Goal: Leave review/rating: Share an evaluation or opinion about a product, service, or content

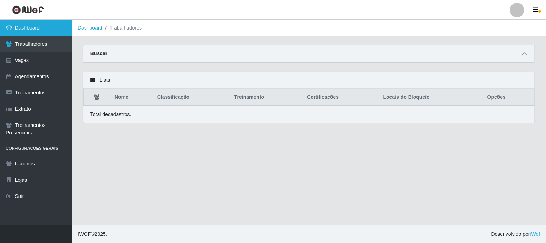
click at [48, 30] on link "Dashboard" at bounding box center [36, 28] width 72 height 16
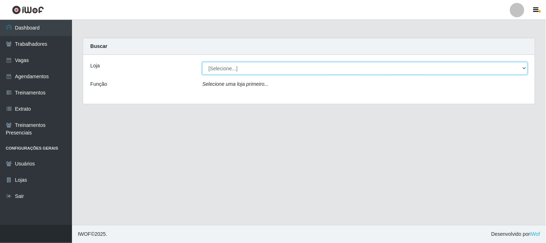
click at [252, 69] on select "[Selecione...] Sapore D'italia" at bounding box center [364, 68] width 325 height 13
select select "266"
click at [202, 62] on select "[Selecione...] Sapore D'italia" at bounding box center [364, 68] width 325 height 13
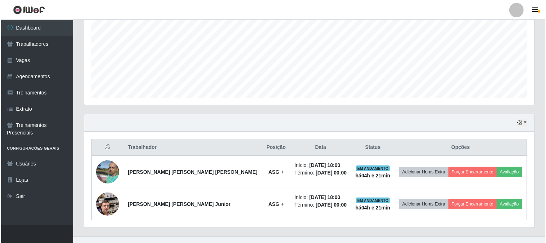
scroll to position [171, 0]
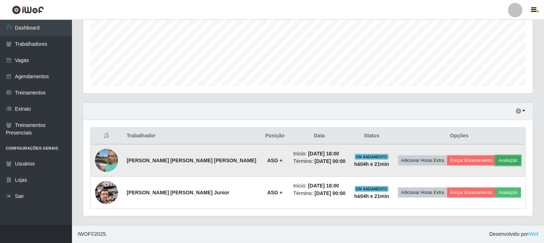
click at [506, 157] on button "Avaliação" at bounding box center [509, 160] width 26 height 10
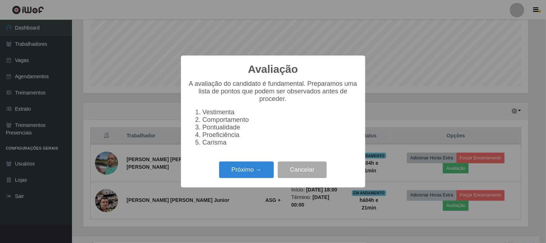
scroll to position [149, 445]
click at [251, 171] on button "Próximo →" at bounding box center [246, 169] width 55 height 17
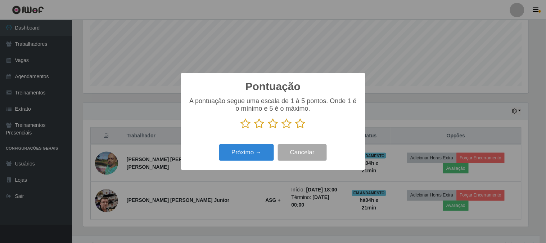
scroll to position [359899, 359603]
drag, startPoint x: 297, startPoint y: 123, endPoint x: 284, endPoint y: 134, distance: 16.6
click at [298, 123] on icon at bounding box center [301, 123] width 10 height 11
click at [296, 129] on input "radio" at bounding box center [296, 129] width 0 height 0
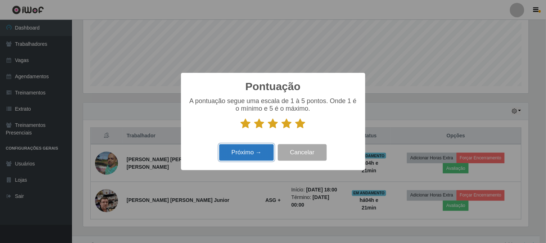
click at [260, 146] on button "Próximo →" at bounding box center [246, 152] width 55 height 17
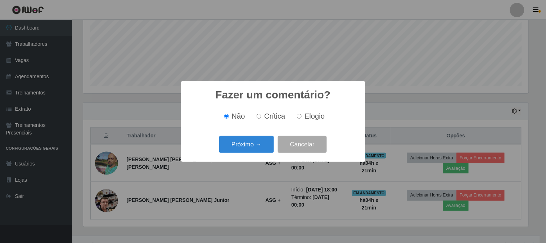
drag, startPoint x: 303, startPoint y: 117, endPoint x: 263, endPoint y: 137, distance: 44.9
click at [302, 117] on label "Elogio" at bounding box center [309, 116] width 31 height 8
click at [302, 117] on input "Elogio" at bounding box center [299, 116] width 5 height 5
radio input "true"
click at [254, 140] on button "Próximo →" at bounding box center [246, 144] width 55 height 17
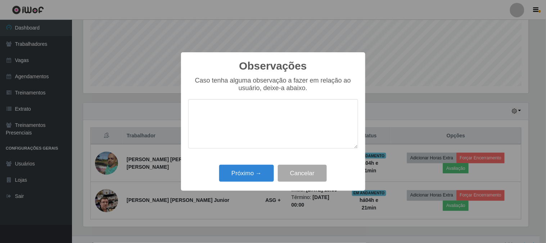
click at [260, 117] on textarea at bounding box center [273, 123] width 170 height 49
type textarea "10"
click at [254, 173] on button "Próximo →" at bounding box center [246, 173] width 55 height 17
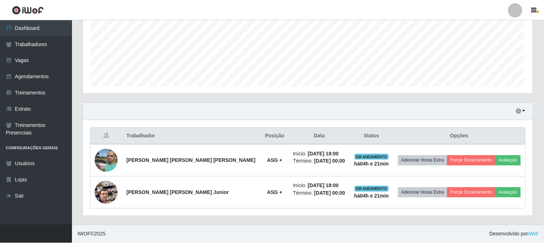
scroll to position [149, 450]
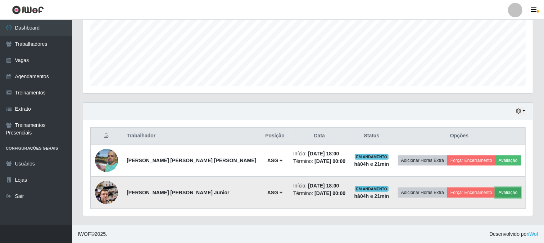
click at [498, 192] on button "Avaliação" at bounding box center [509, 192] width 26 height 10
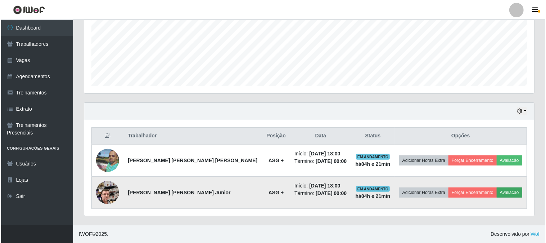
scroll to position [149, 445]
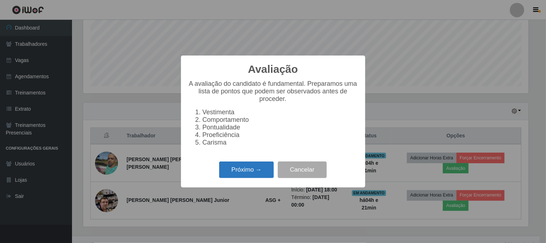
click at [252, 166] on button "Próximo →" at bounding box center [246, 169] width 55 height 17
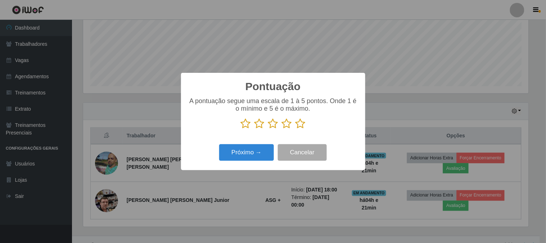
drag, startPoint x: 300, startPoint y: 125, endPoint x: 262, endPoint y: 150, distance: 45.6
click at [299, 125] on icon at bounding box center [301, 123] width 10 height 11
click at [296, 129] on input "radio" at bounding box center [296, 129] width 0 height 0
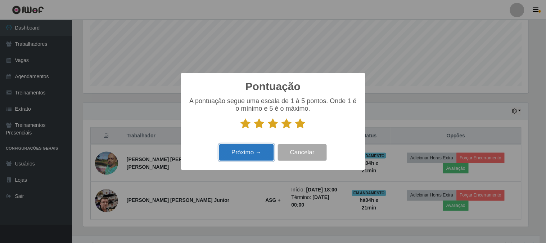
click at [259, 153] on button "Próximo →" at bounding box center [246, 152] width 55 height 17
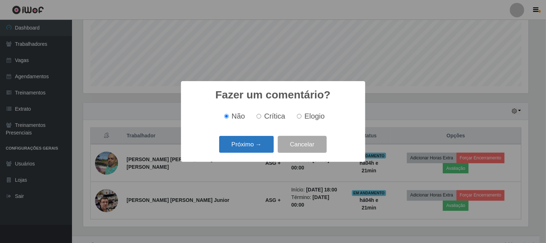
click at [256, 141] on button "Próximo →" at bounding box center [246, 144] width 55 height 17
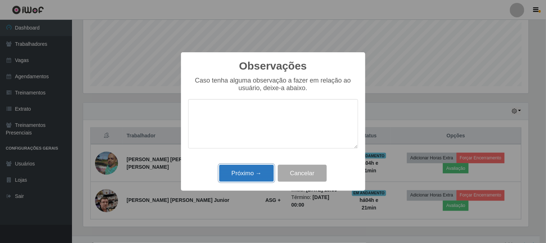
click at [254, 172] on button "Próximo →" at bounding box center [246, 173] width 55 height 17
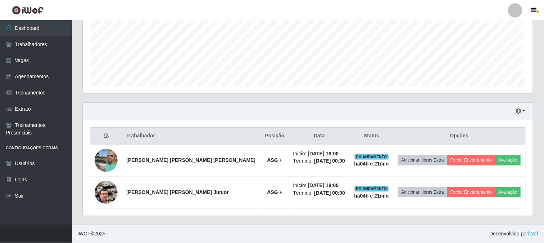
scroll to position [149, 450]
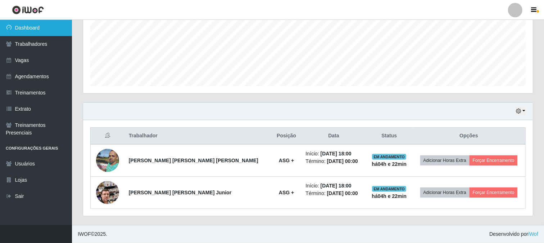
click at [37, 27] on link "Dashboard" at bounding box center [36, 28] width 72 height 16
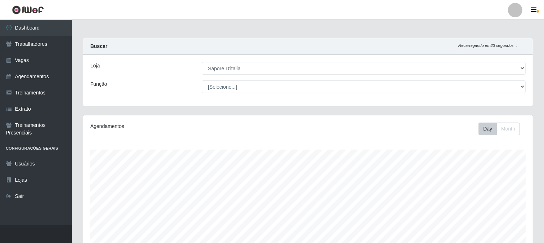
scroll to position [120, 0]
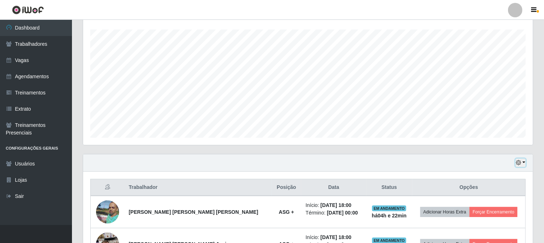
click at [520, 158] on button "button" at bounding box center [521, 162] width 10 height 8
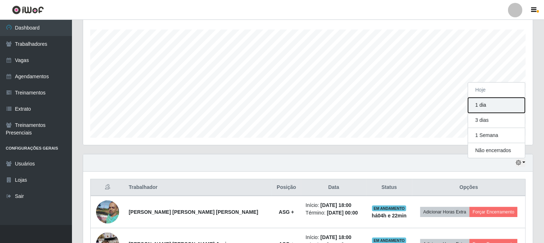
click at [481, 106] on button "1 dia" at bounding box center [496, 105] width 57 height 15
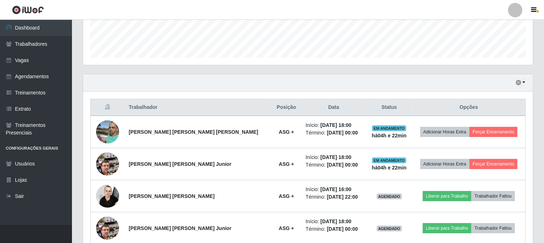
scroll to position [235, 0]
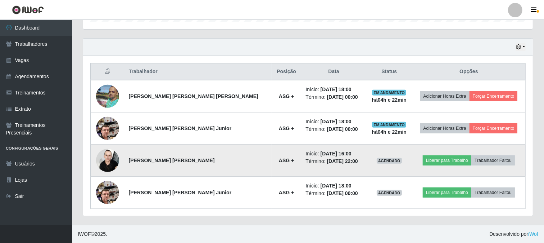
click at [110, 162] on img at bounding box center [107, 160] width 23 height 31
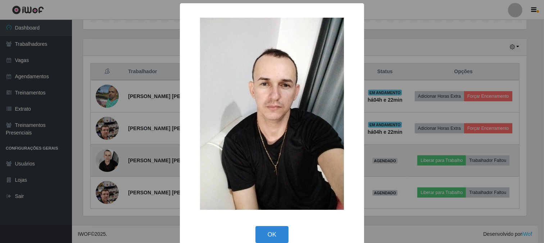
scroll to position [149, 445]
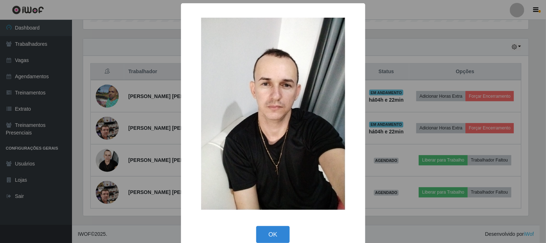
click at [380, 60] on div "× OK Cancel" at bounding box center [273, 121] width 546 height 243
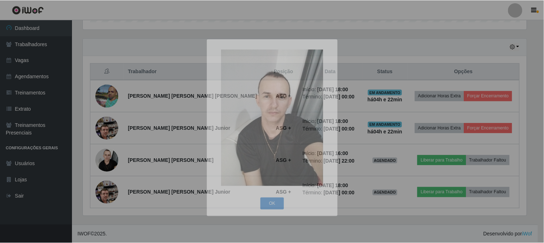
scroll to position [149, 450]
